Goal: Find specific page/section

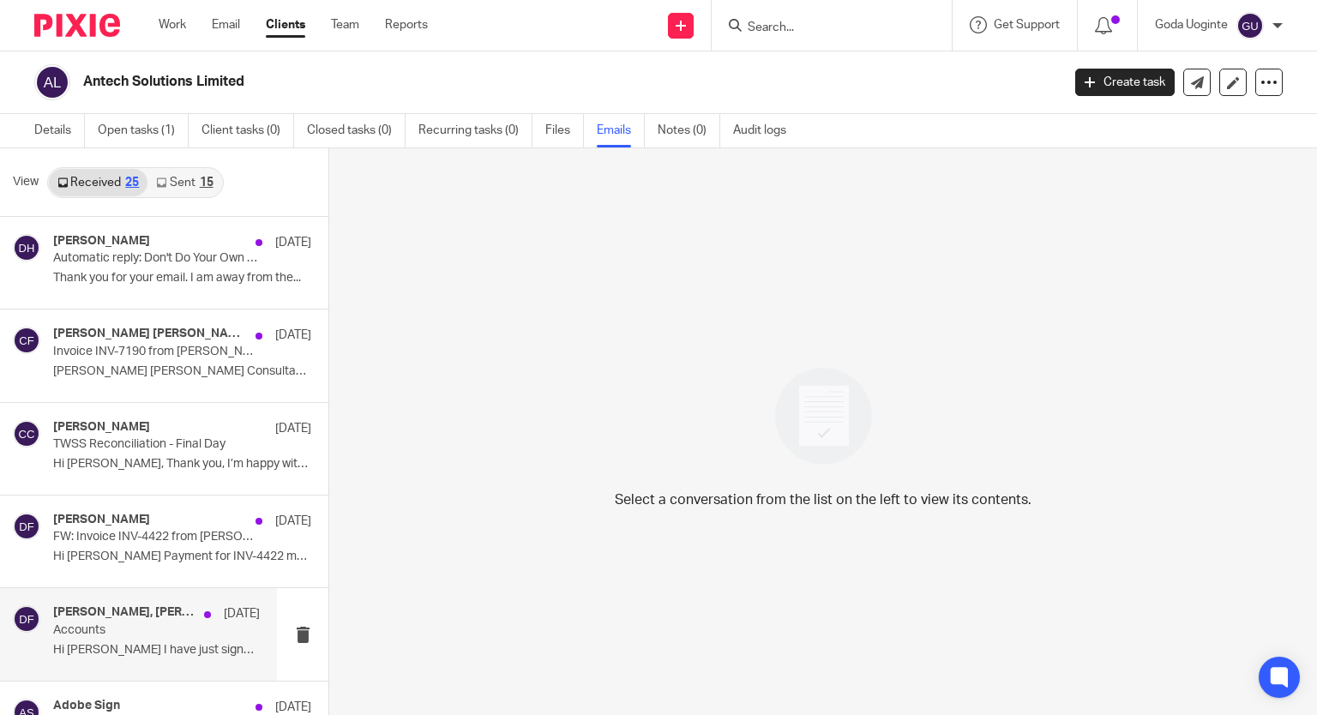
click at [119, 613] on h4 "[PERSON_NAME], [PERSON_NAME]" at bounding box center [124, 612] width 142 height 15
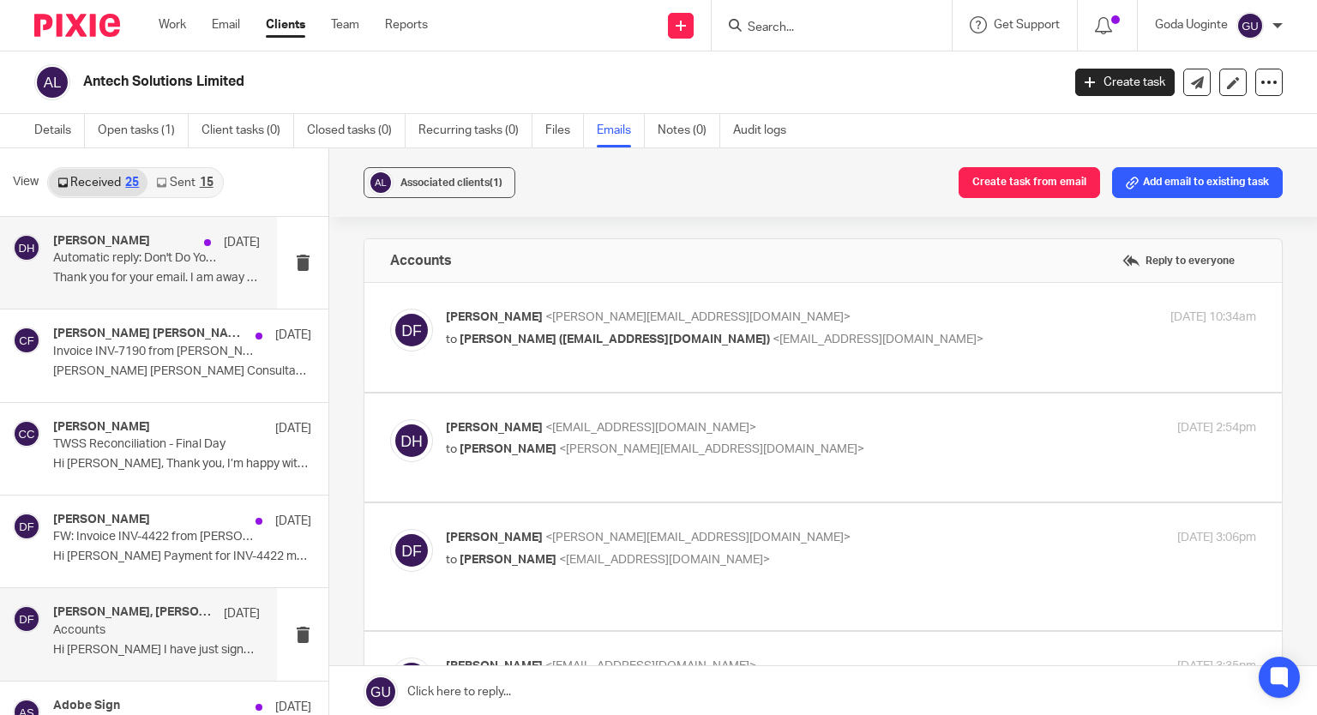
click at [94, 251] on p "Automatic reply: Don't Do Your Own Tax Return" at bounding box center [136, 258] width 166 height 15
